Goal: Find specific page/section: Find specific page/section

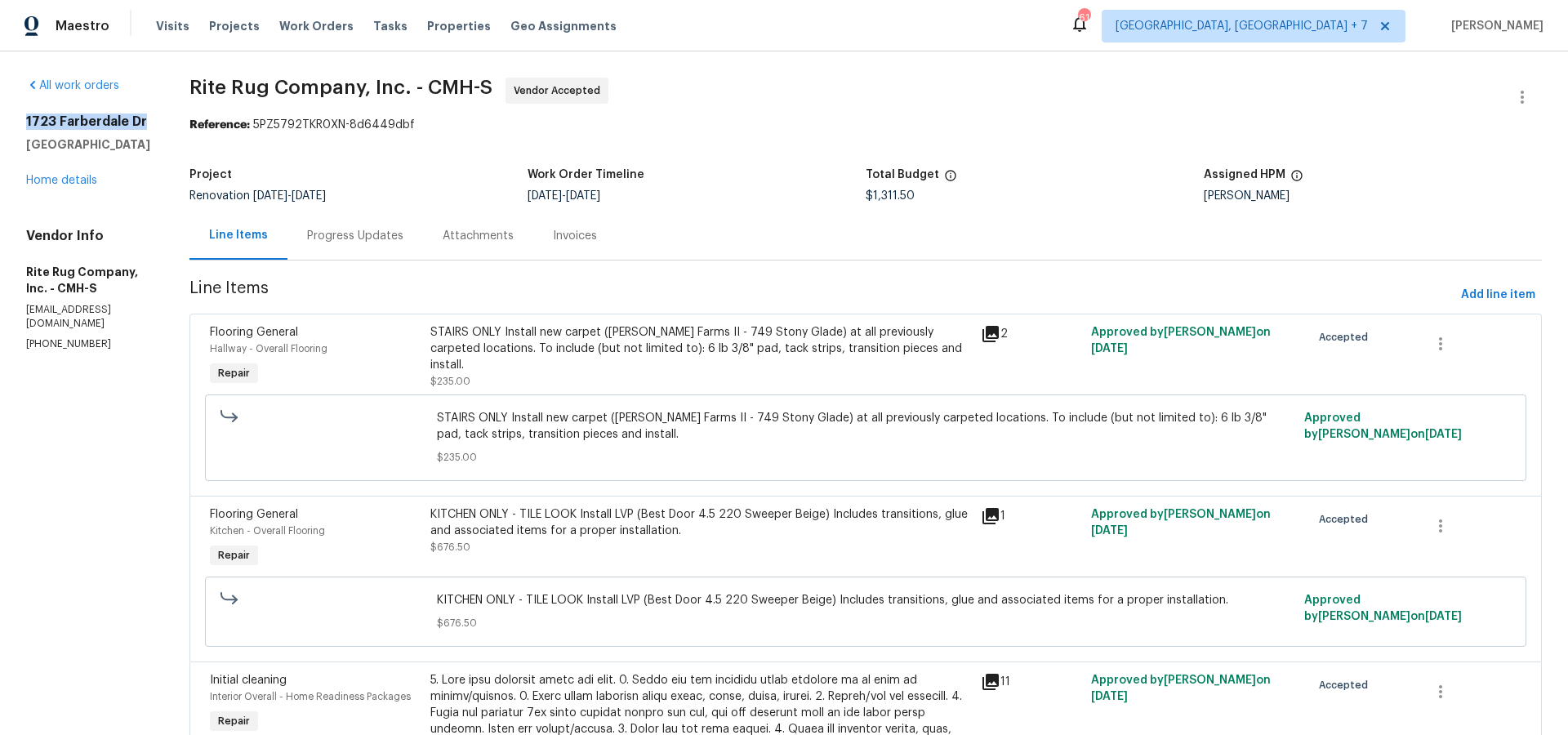
drag, startPoint x: 35, startPoint y: 120, endPoint x: 147, endPoint y: 123, distance: 112.0
click at [147, 123] on h2 "1723 Farberdale Dr" at bounding box center [88, 121] width 124 height 16
copy h2 "1723 Farberdale Dr"
click at [1001, 335] on icon at bounding box center [990, 334] width 20 height 20
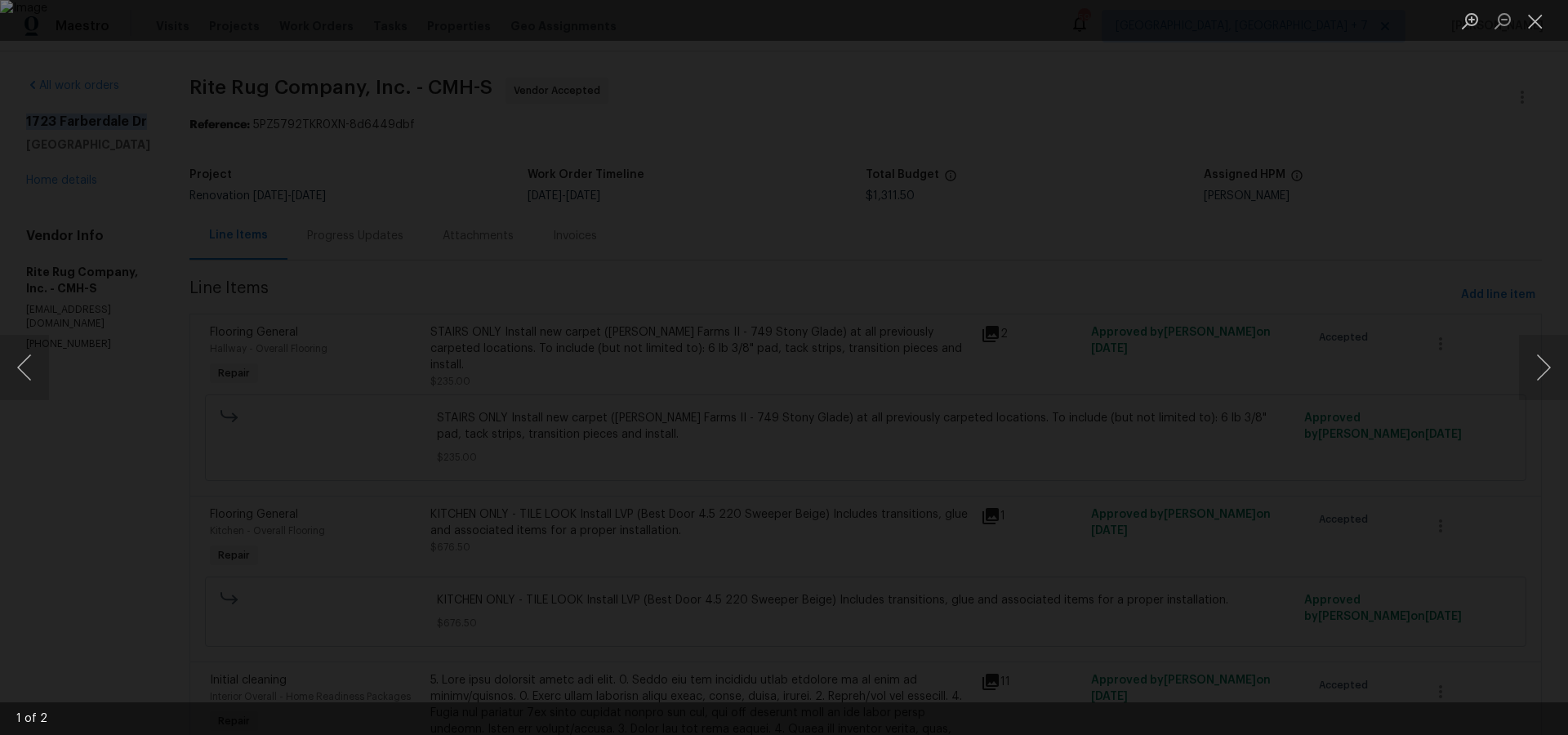
click at [661, 412] on img "Lightbox" at bounding box center [784, 368] width 1568 height 735
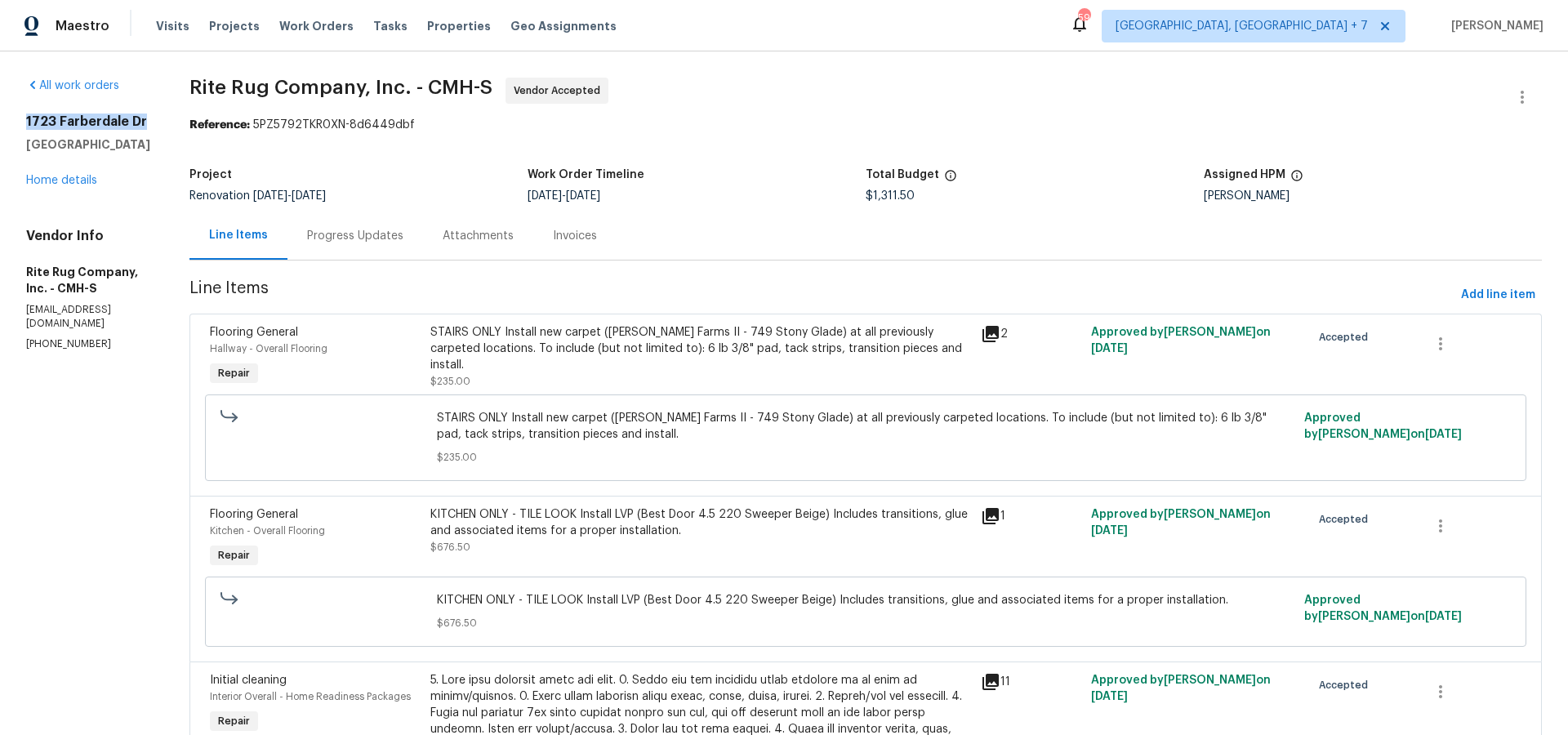
click at [1001, 519] on icon at bounding box center [990, 516] width 20 height 20
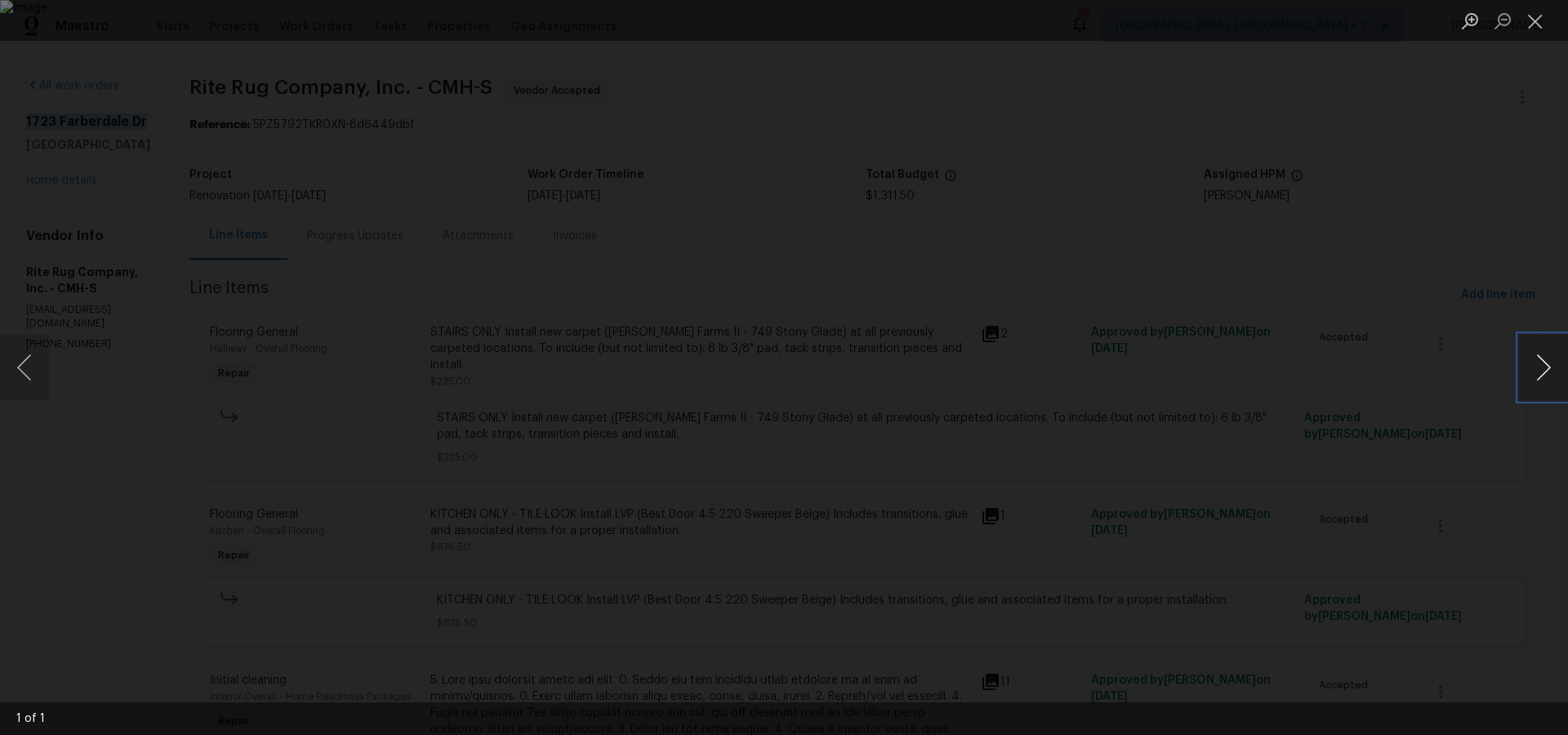
click at [1550, 368] on button "Next image" at bounding box center [1544, 368] width 49 height 66
click at [1542, 19] on button "Close lightbox" at bounding box center [1535, 21] width 33 height 28
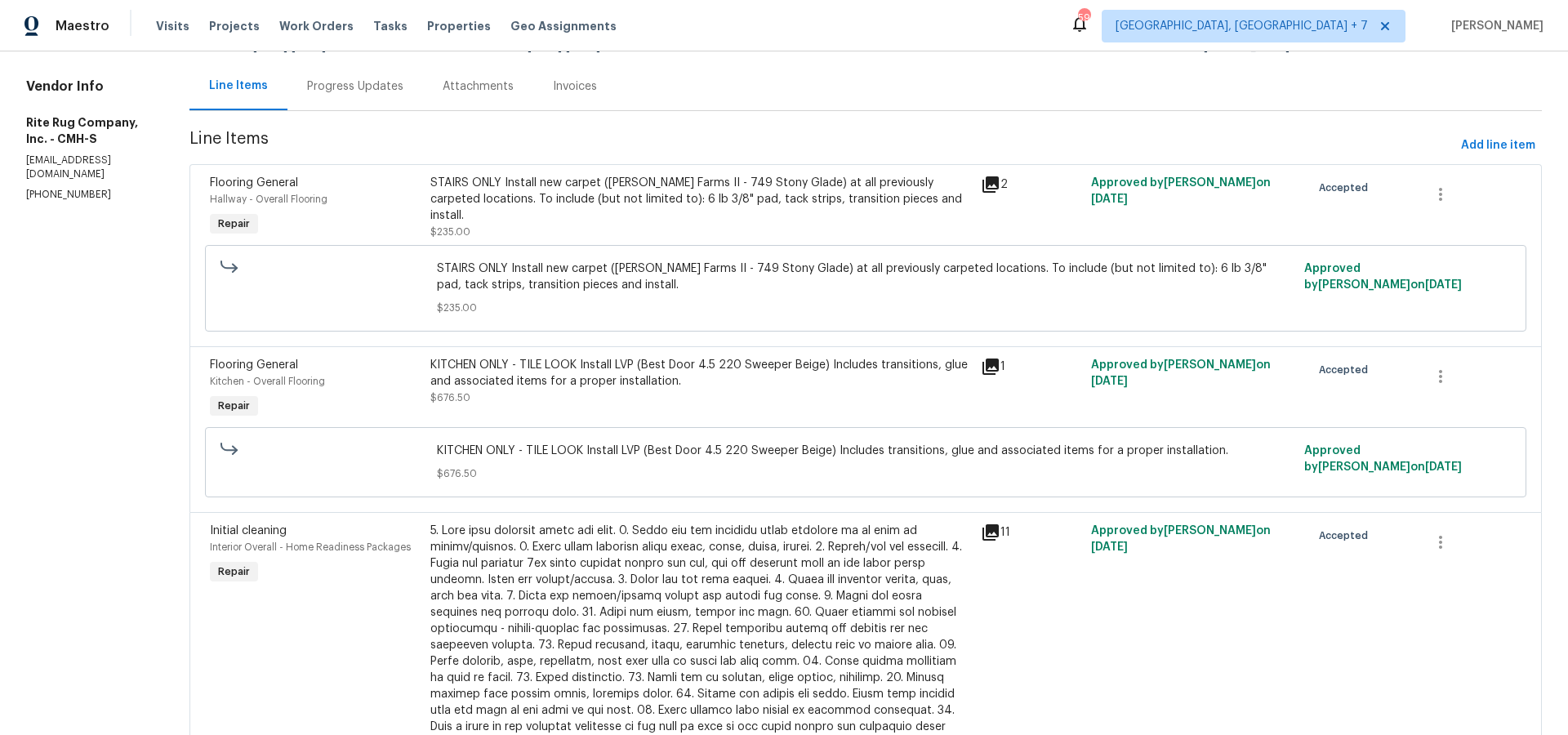
scroll to position [171, 0]
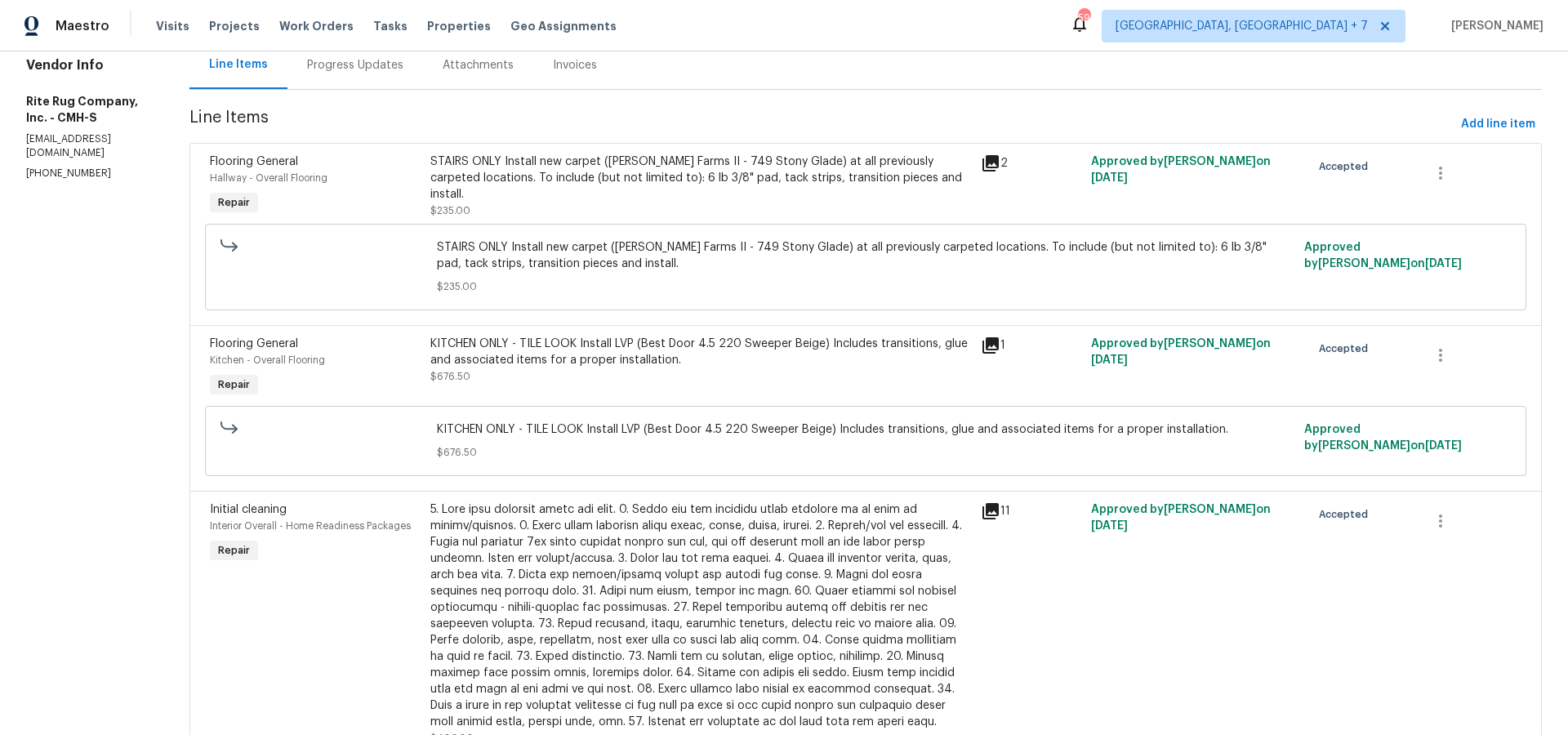
click at [999, 512] on icon at bounding box center [990, 510] width 16 height 16
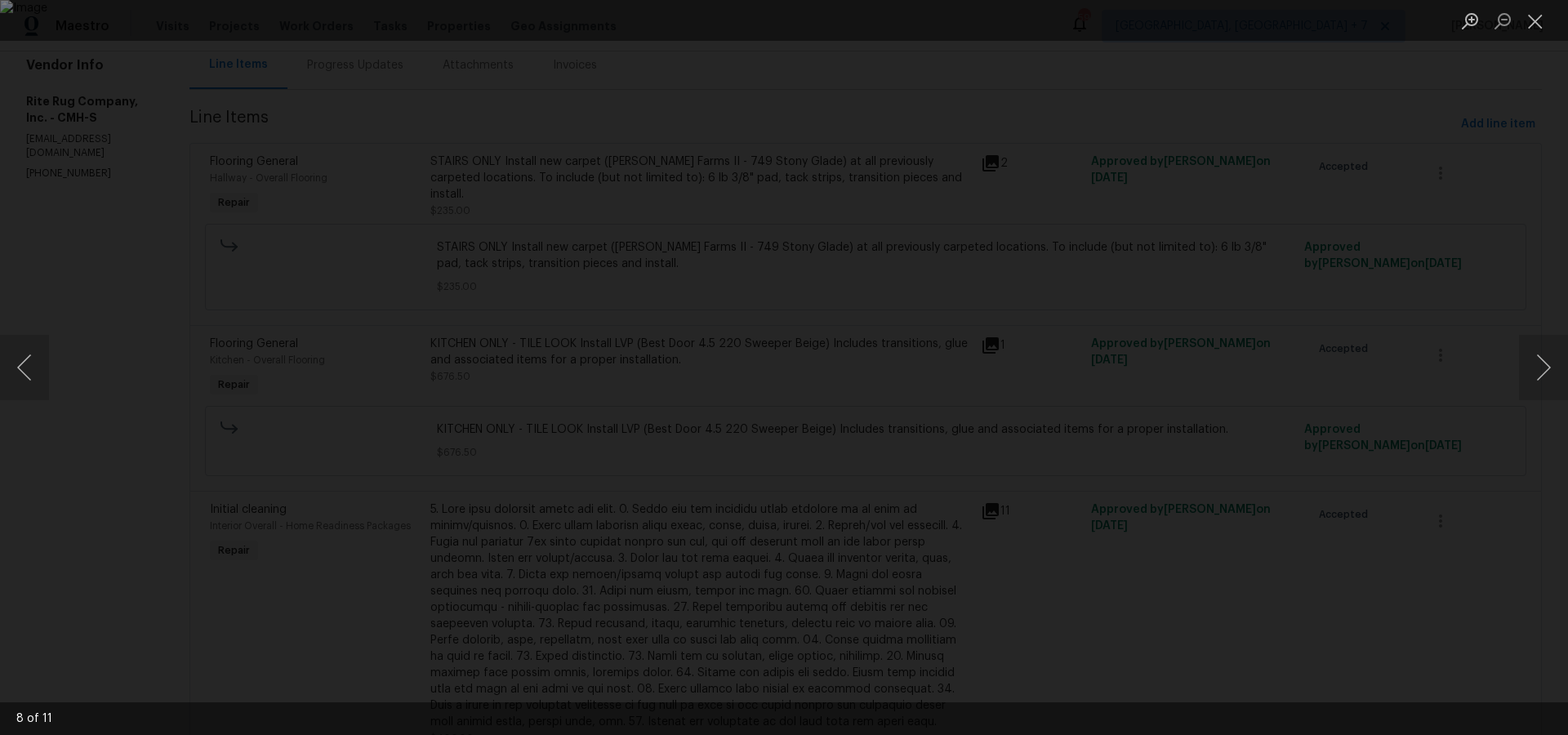
click at [780, 465] on img "Lightbox" at bounding box center [784, 368] width 1568 height 735
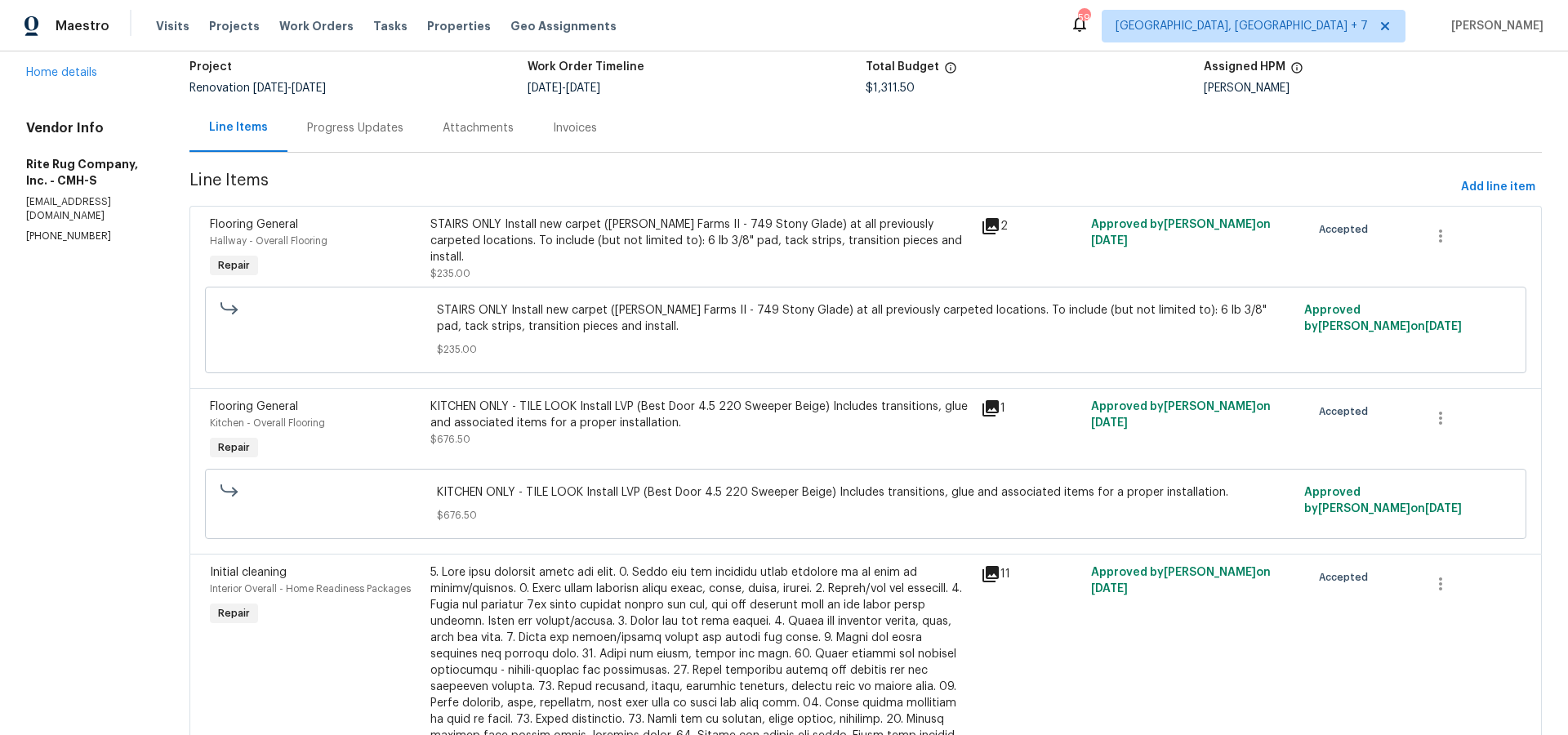
scroll to position [70, 0]
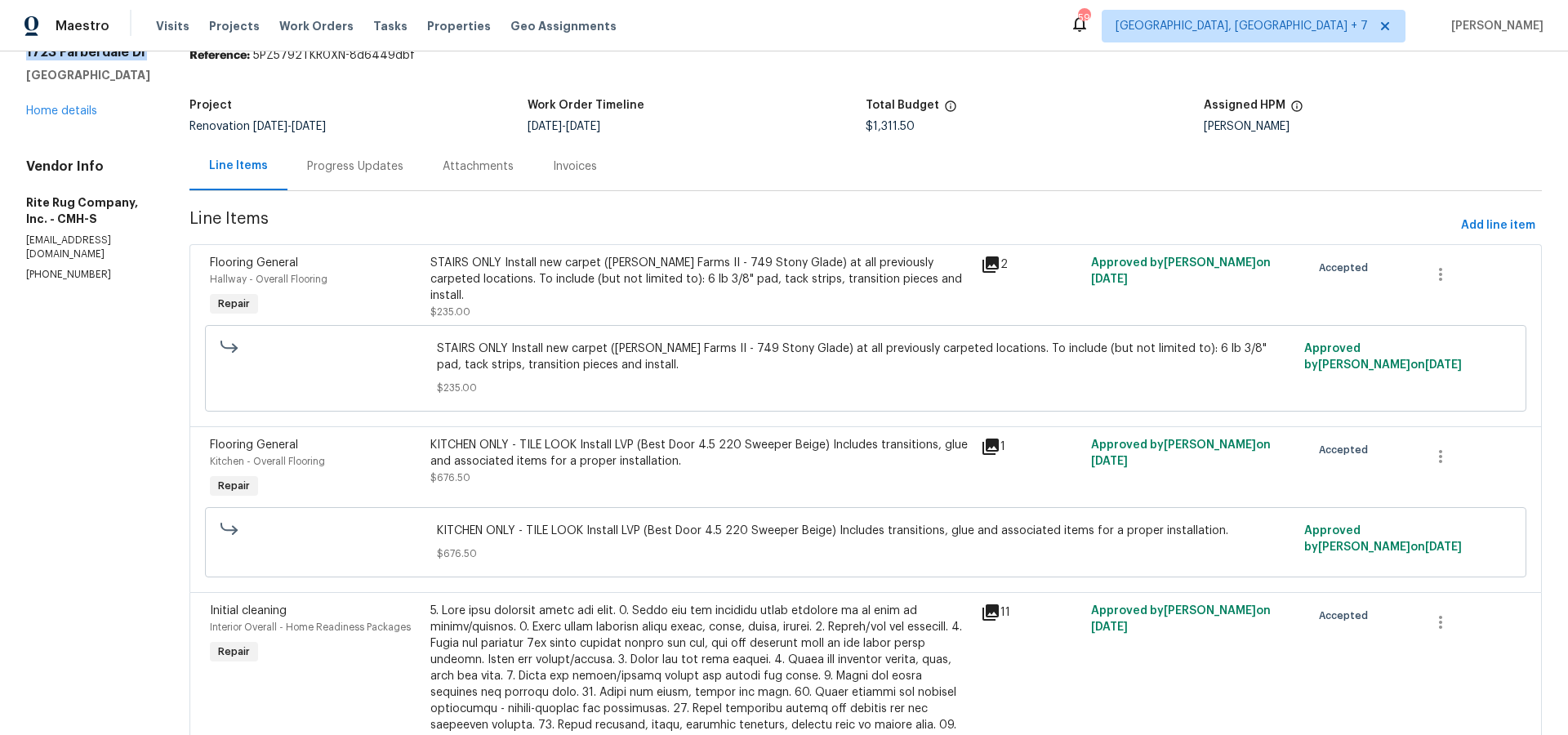
click at [1001, 266] on icon at bounding box center [990, 264] width 20 height 20
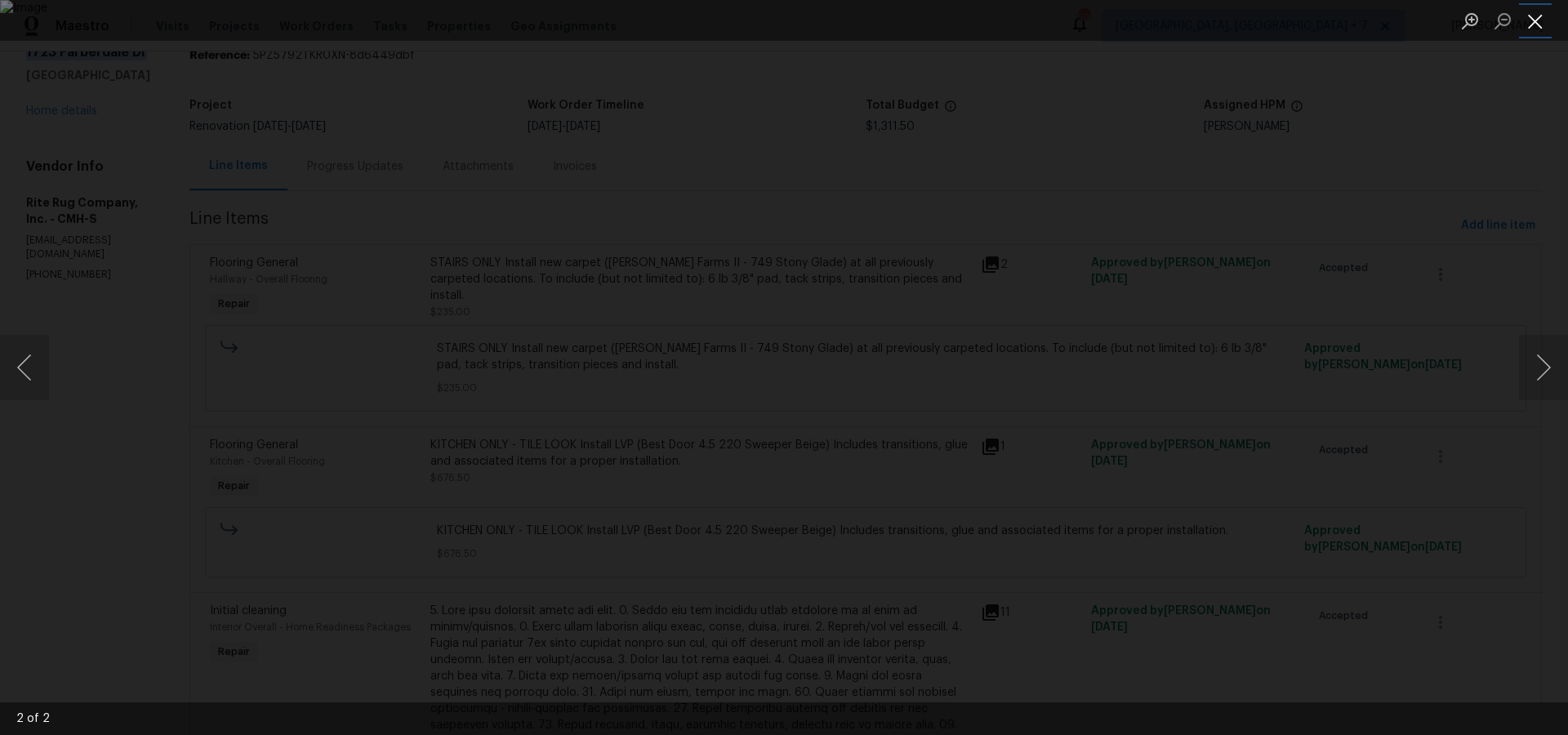
click at [1547, 29] on button "Close lightbox" at bounding box center [1535, 21] width 33 height 28
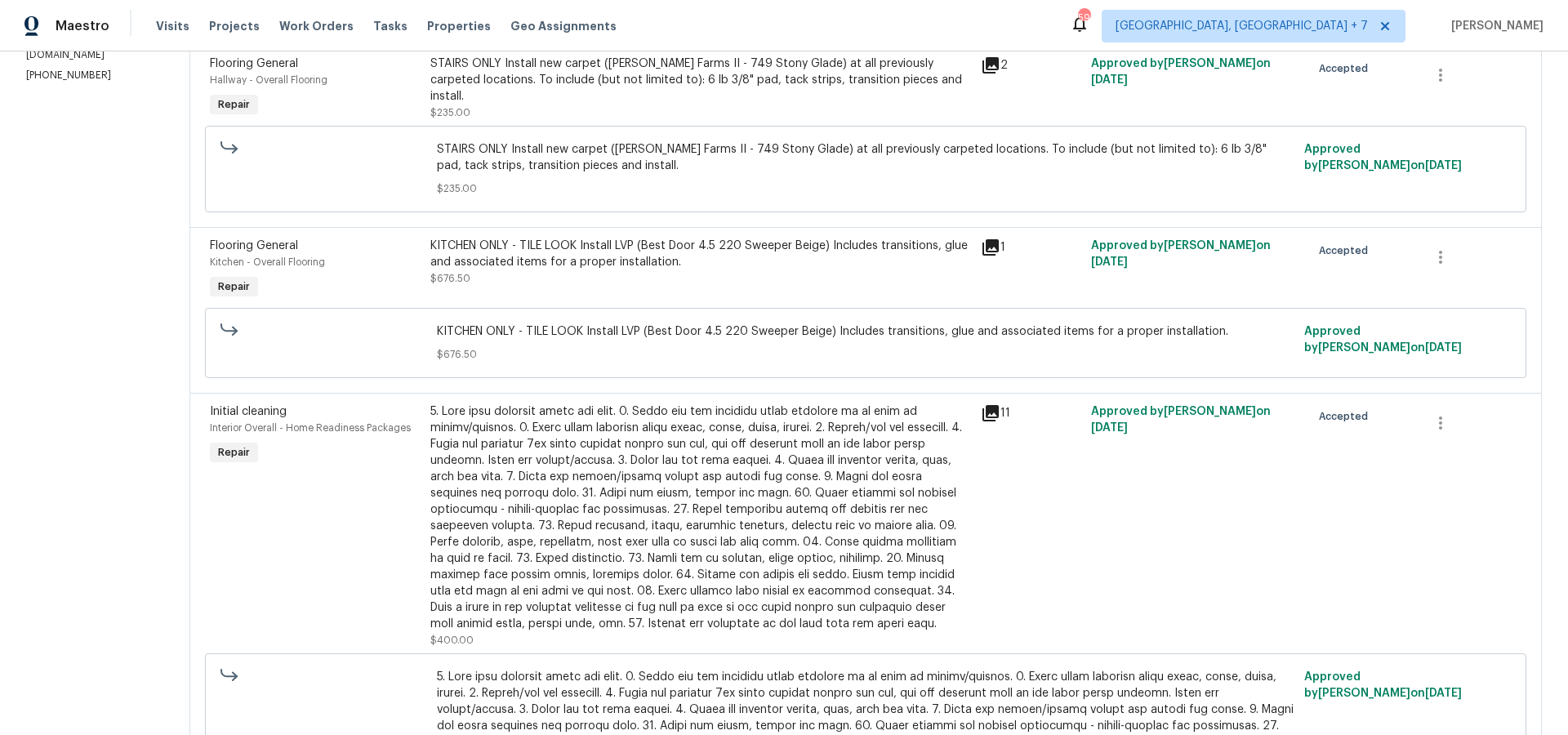
scroll to position [264, 0]
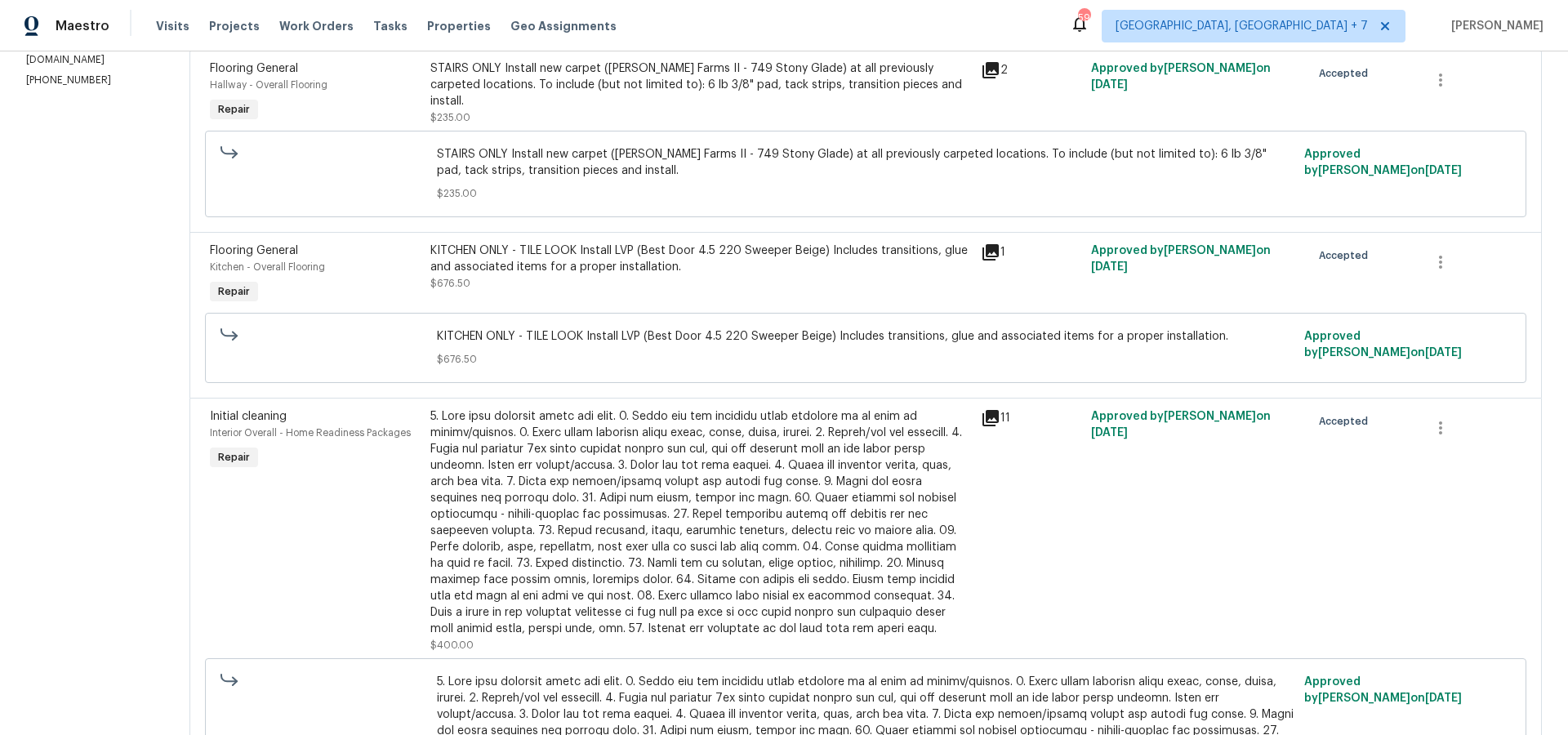
click at [999, 259] on icon at bounding box center [990, 252] width 16 height 16
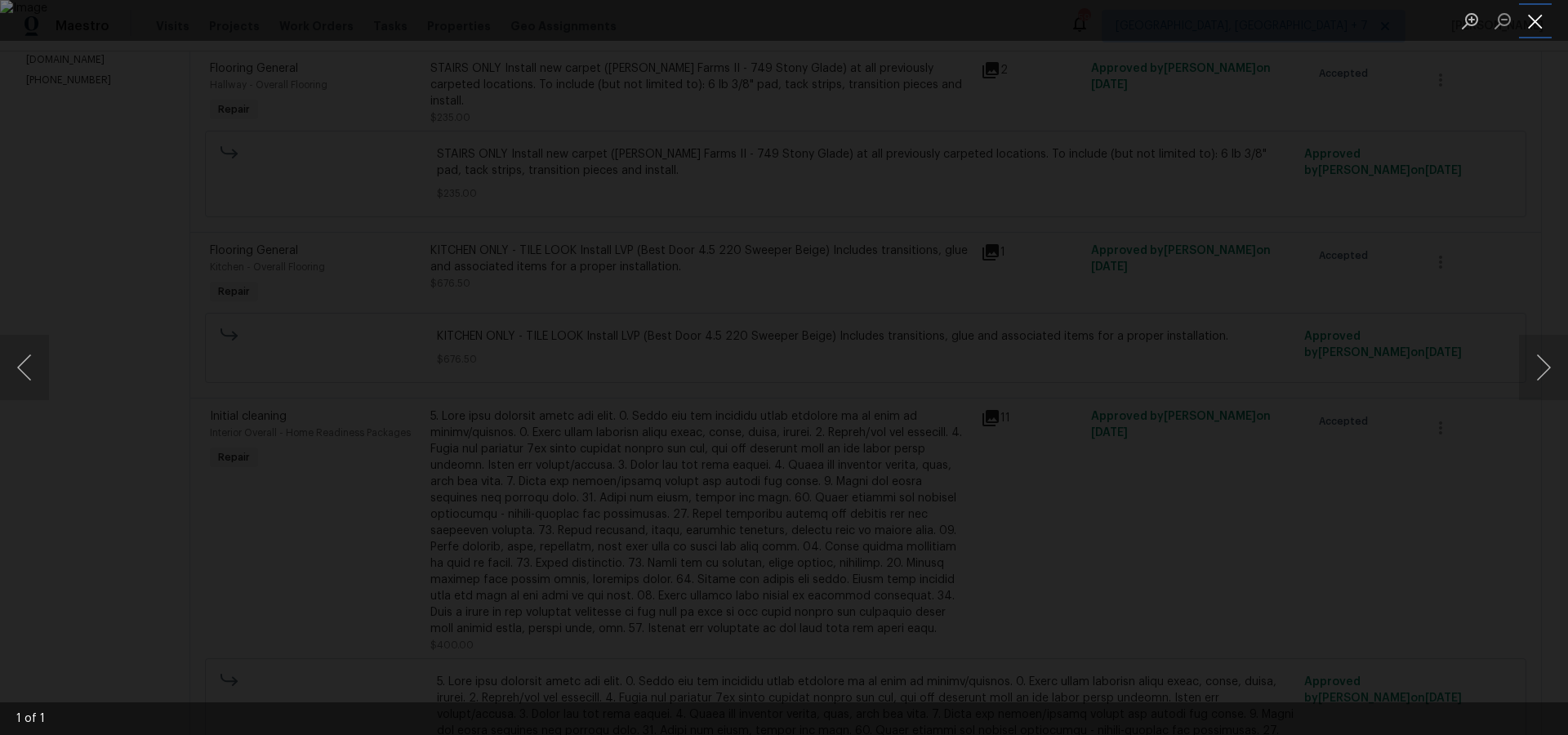
click at [1542, 25] on button "Close lightbox" at bounding box center [1535, 21] width 33 height 28
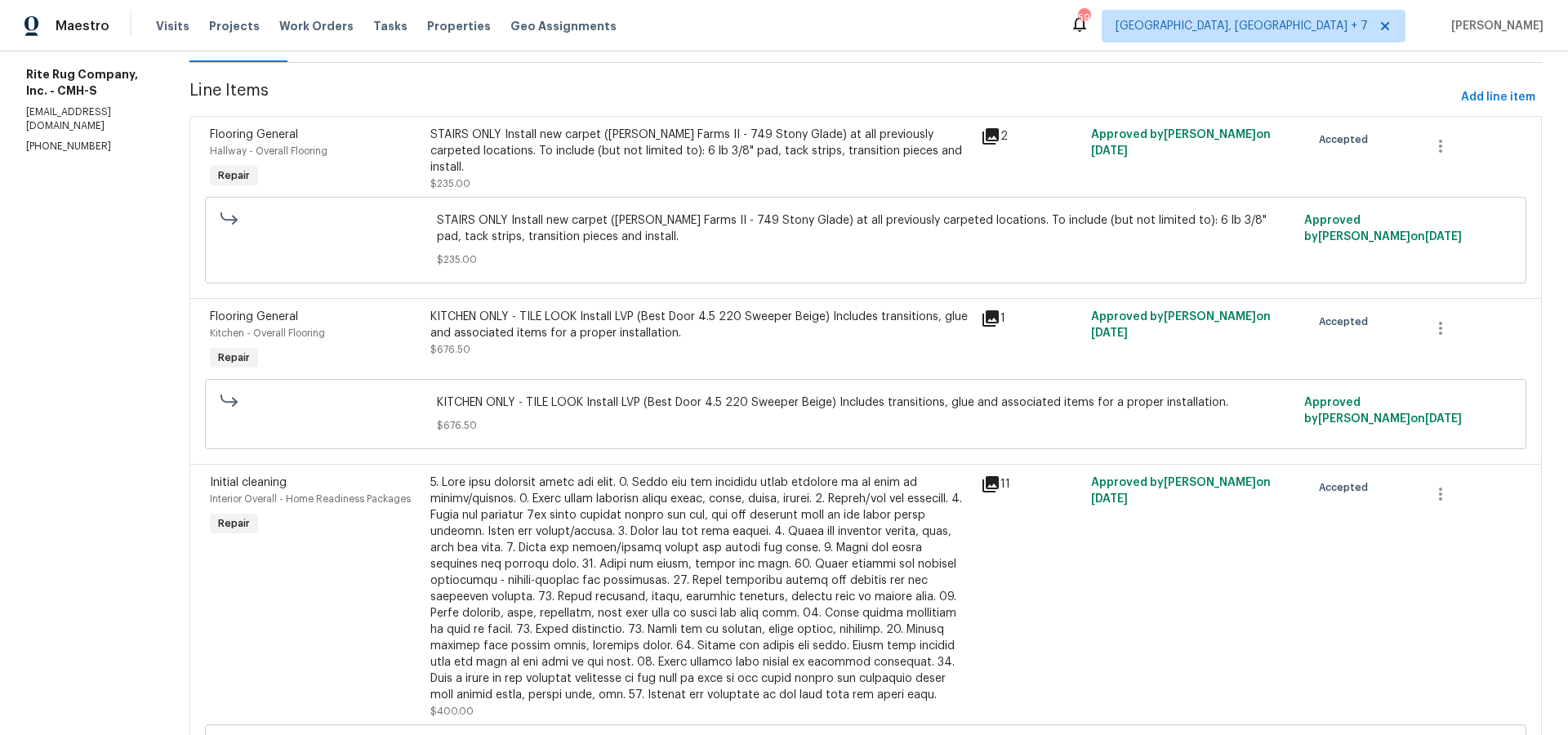
scroll to position [186, 0]
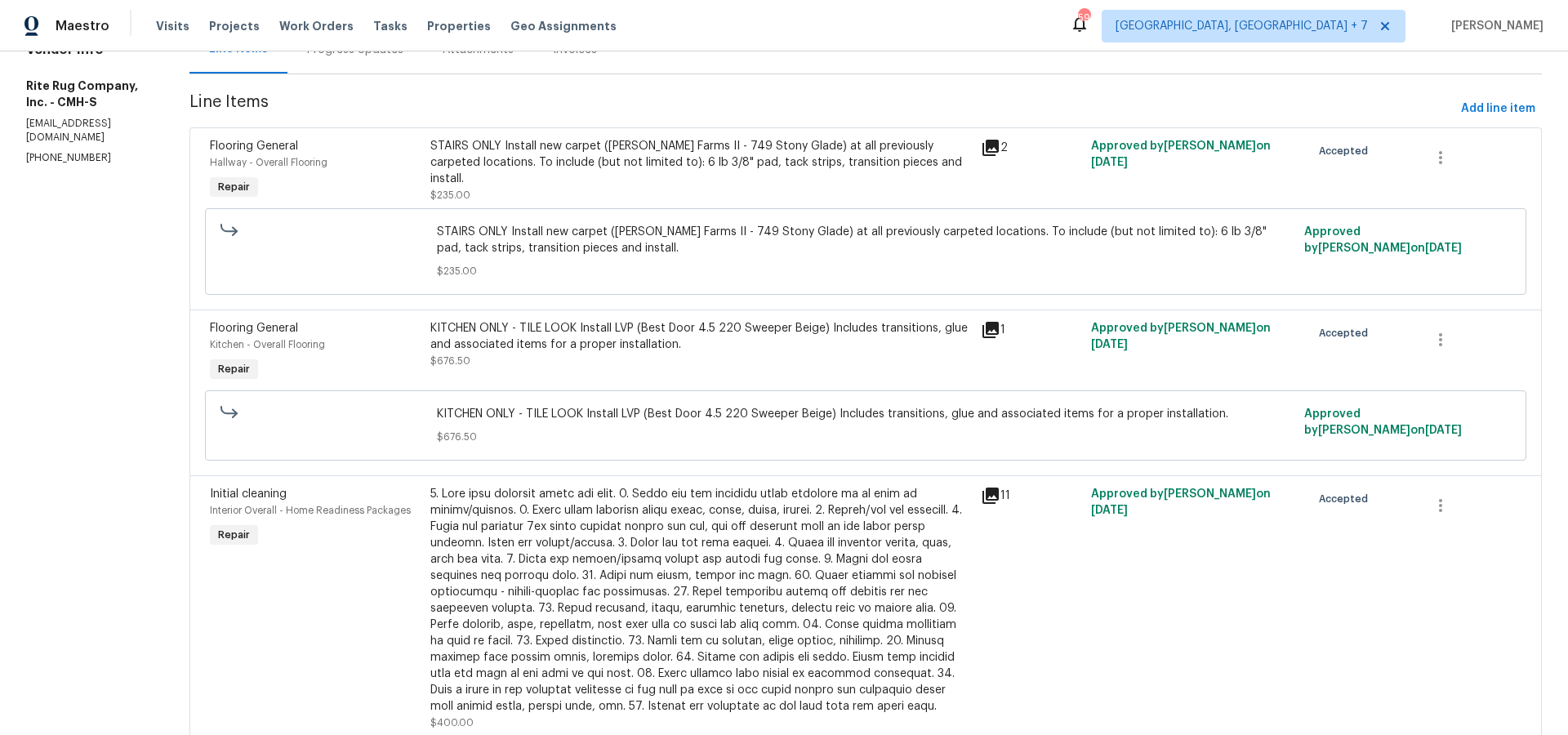
click at [994, 327] on icon at bounding box center [990, 330] width 20 height 20
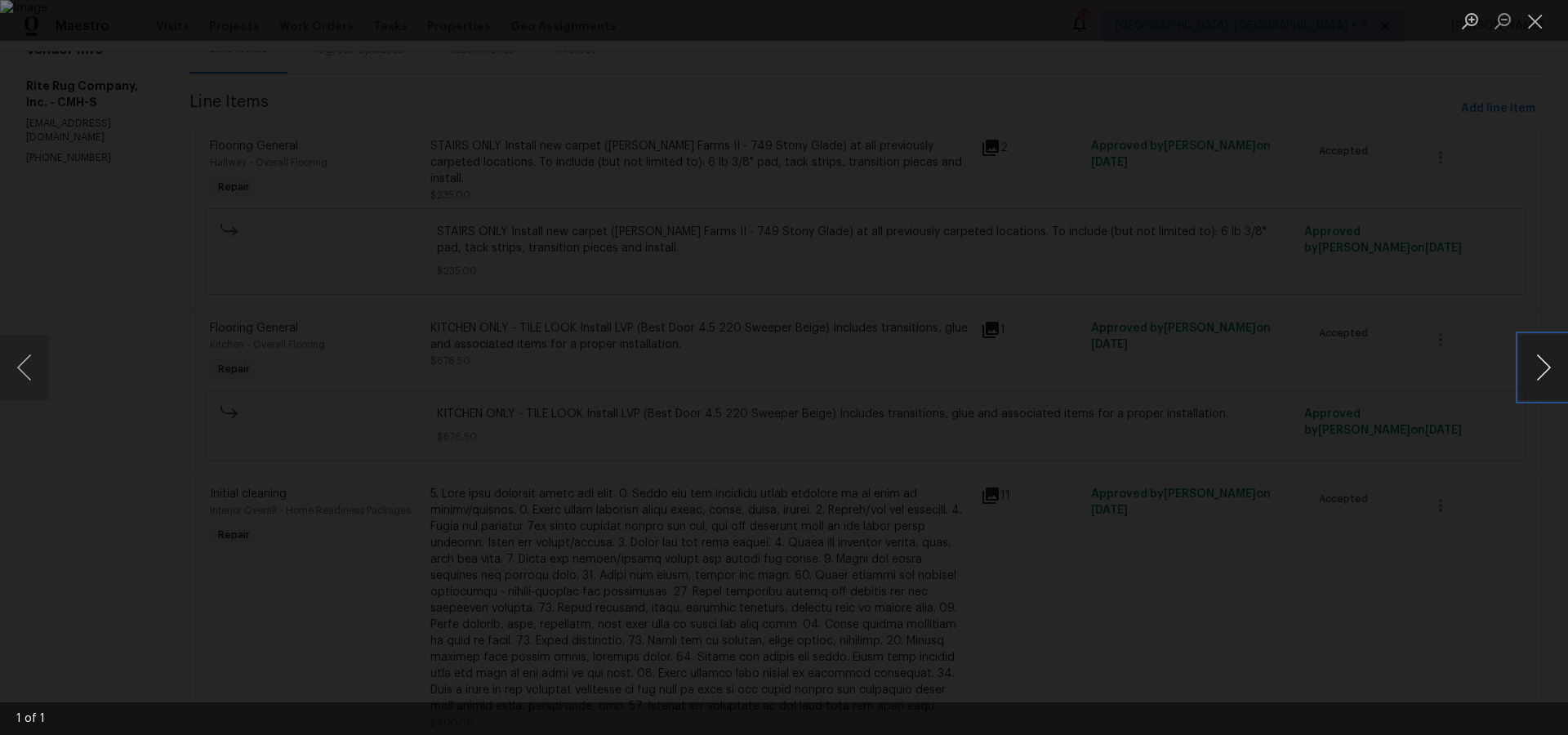
click at [1543, 366] on button "Next image" at bounding box center [1544, 368] width 49 height 66
click at [1528, 364] on button "Next image" at bounding box center [1544, 368] width 49 height 66
click at [1536, 23] on button "Close lightbox" at bounding box center [1535, 21] width 33 height 28
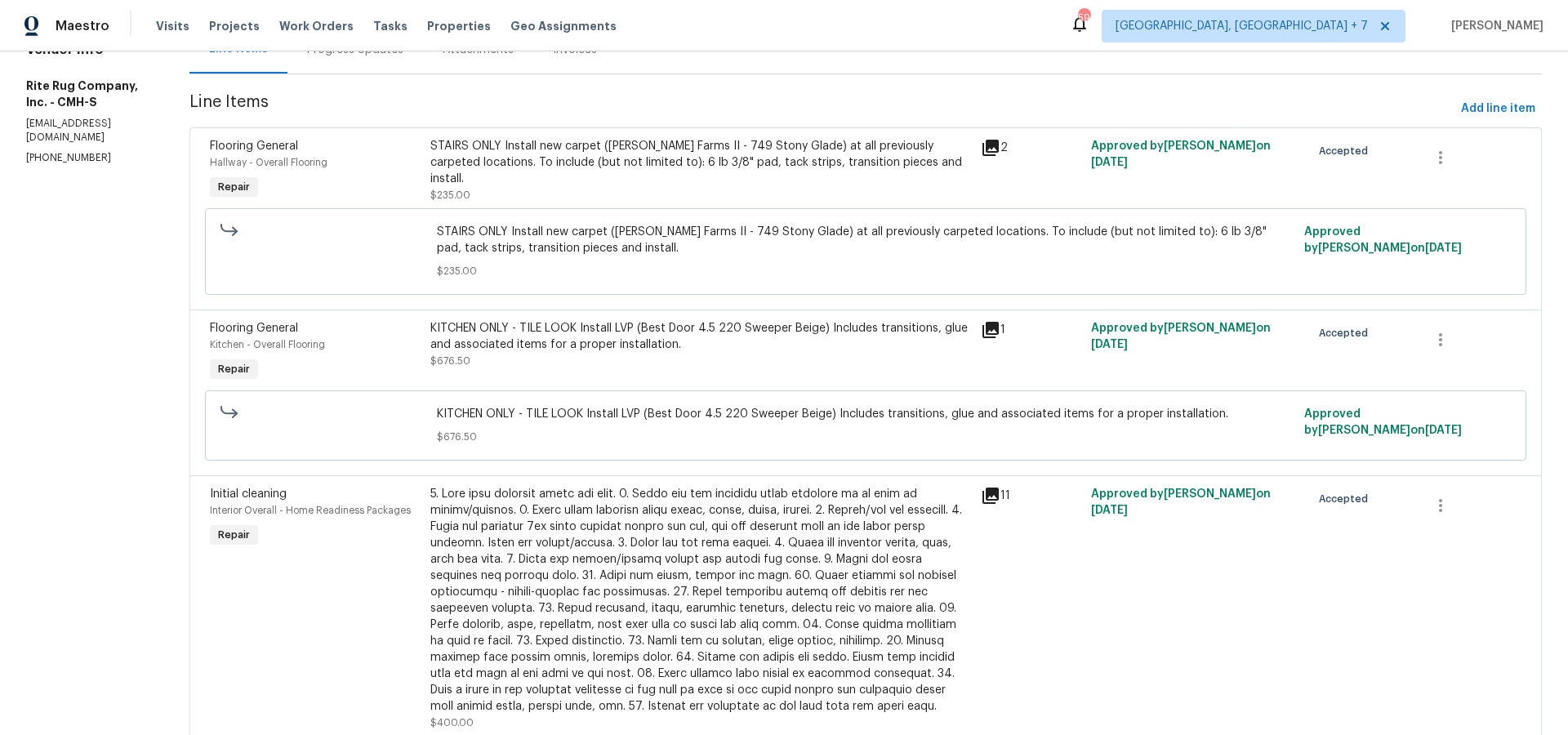
click at [999, 500] on icon at bounding box center [990, 495] width 16 height 16
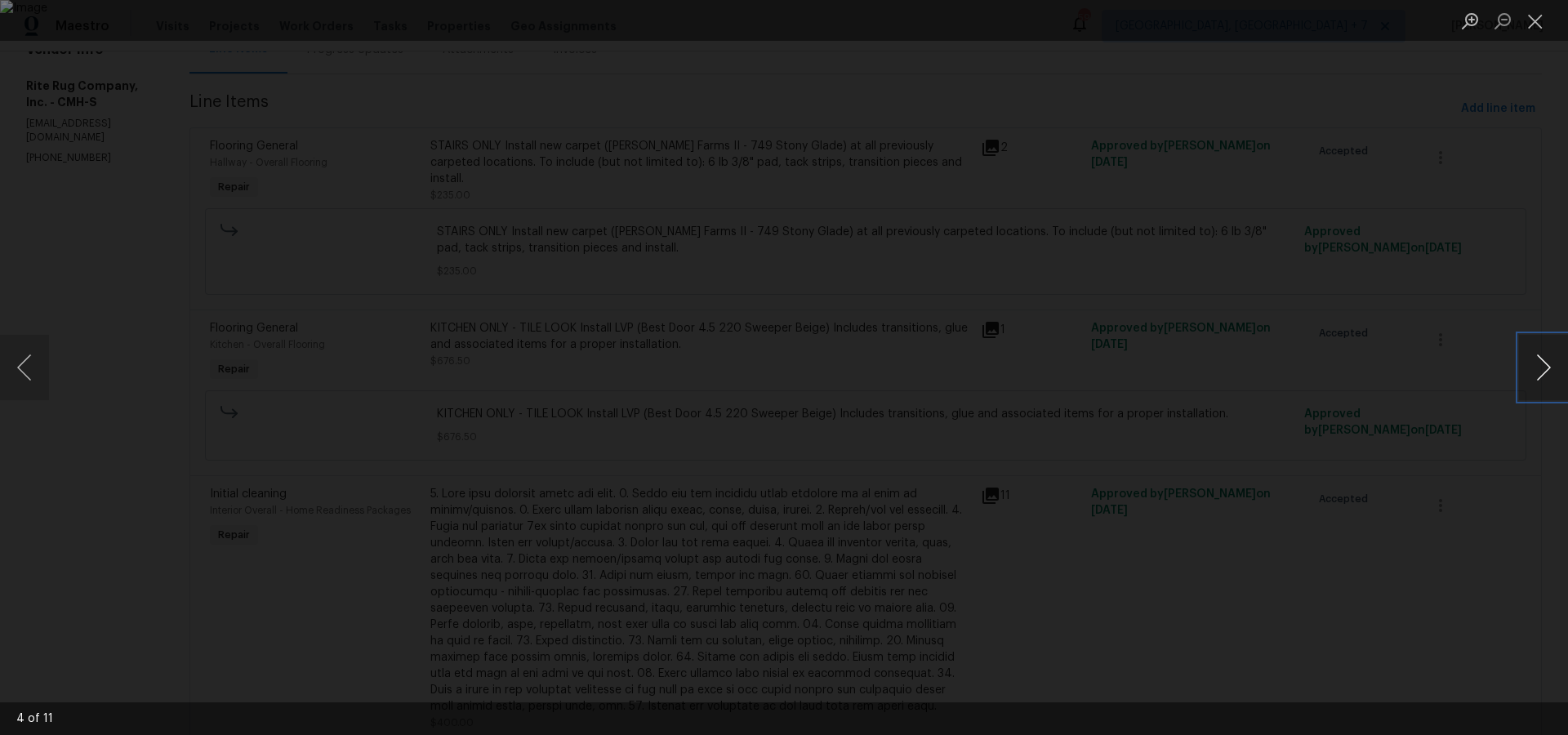
click at [1532, 367] on button "Next image" at bounding box center [1544, 368] width 49 height 66
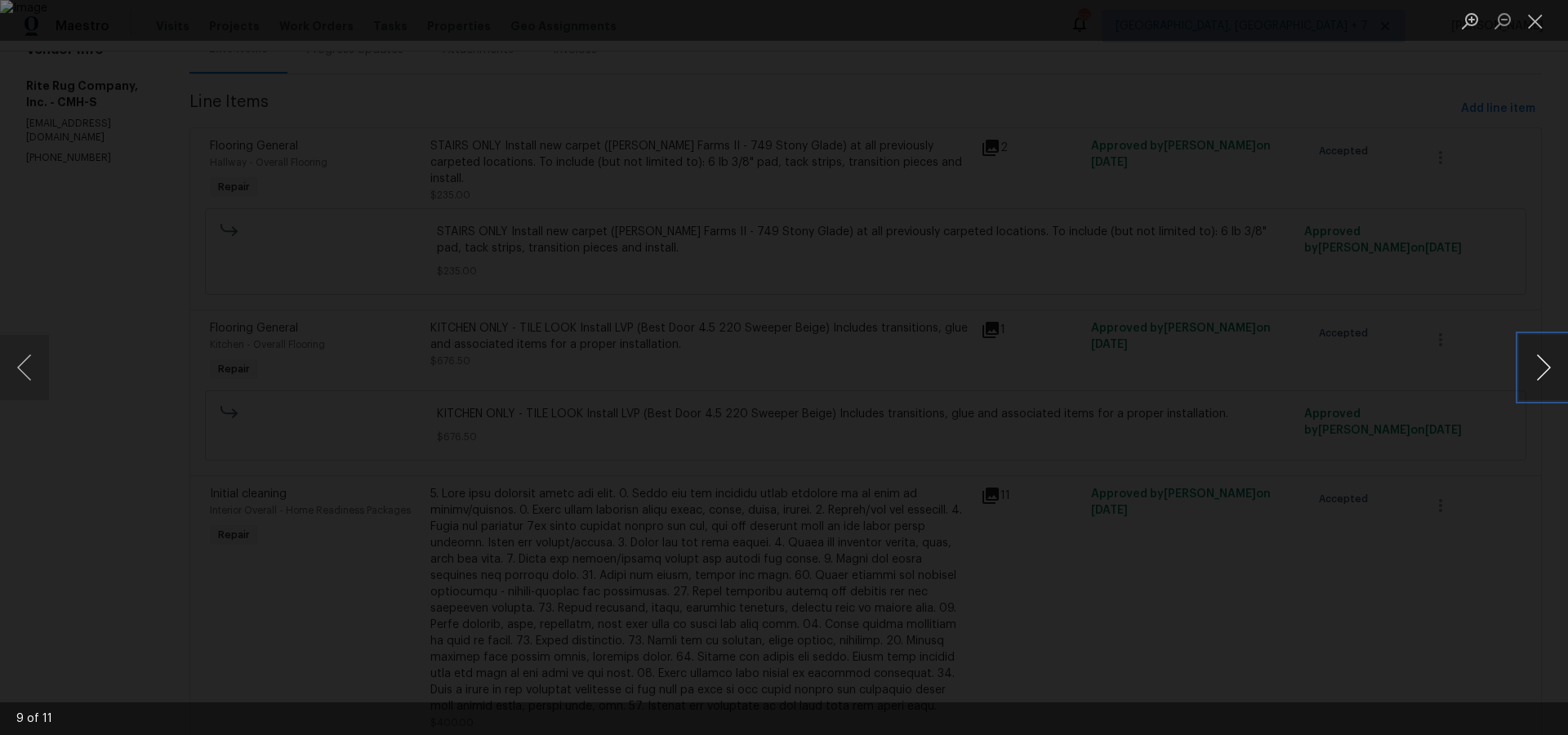
click at [1532, 367] on button "Next image" at bounding box center [1544, 368] width 49 height 66
click at [1545, 376] on button "Next image" at bounding box center [1544, 368] width 49 height 66
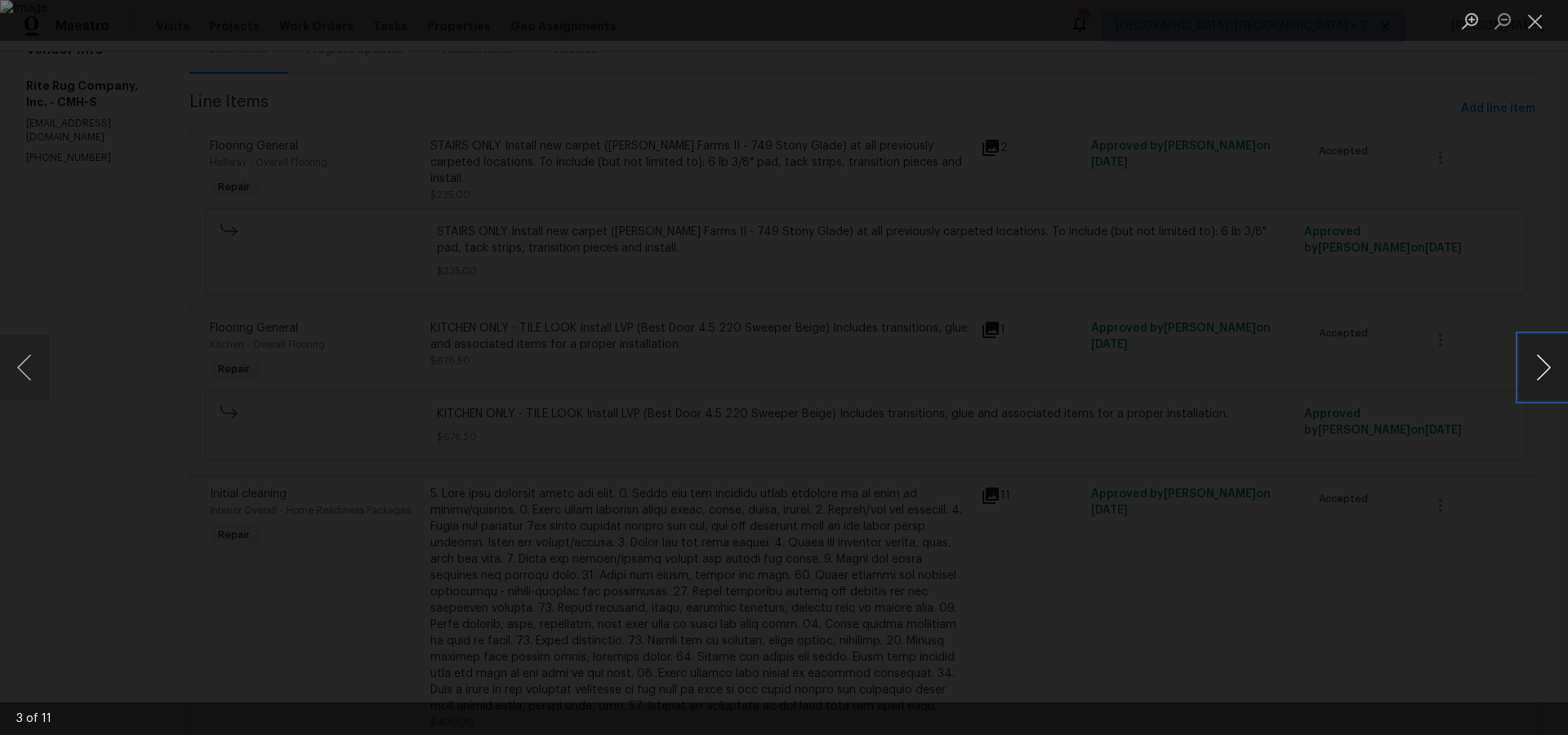
click at [1545, 376] on button "Next image" at bounding box center [1544, 368] width 49 height 66
